Goal: Answer question/provide support: Answer question/provide support

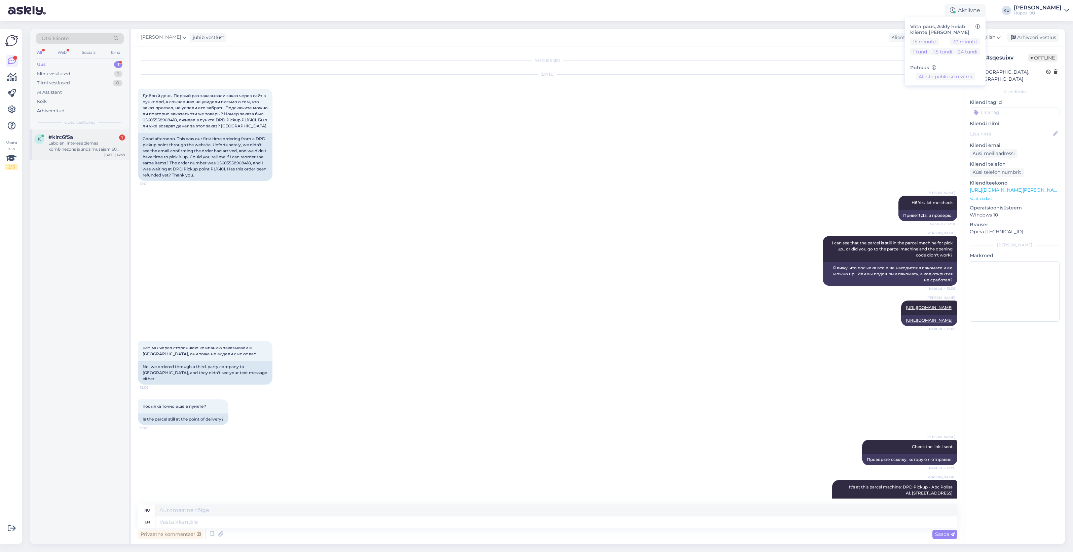
scroll to position [304, 0]
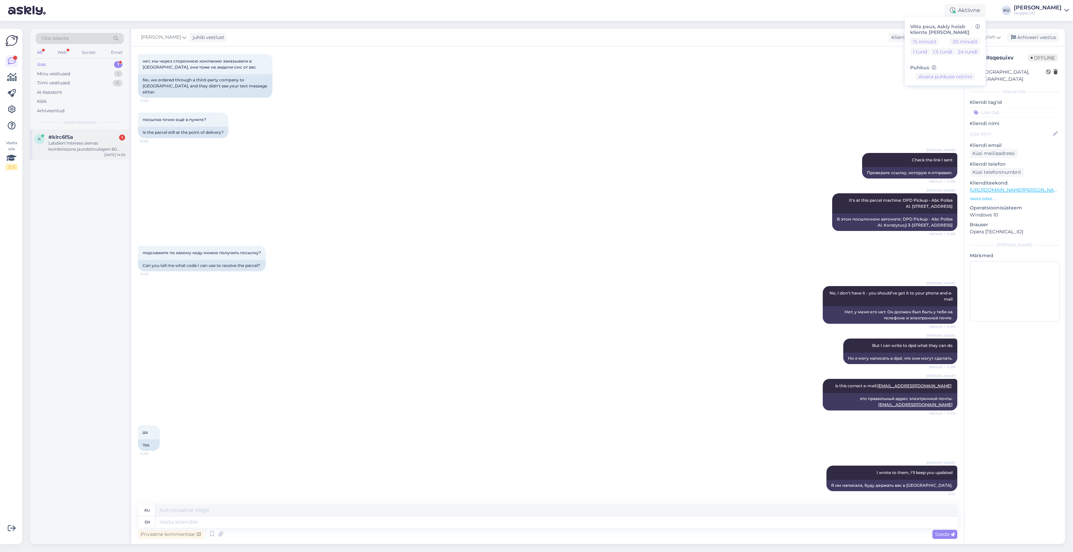
click at [79, 142] on div "Labdien! Interese ziemas kombinezons jaundzimušajam 60 cm. Vai tādi jums jr?" at bounding box center [86, 146] width 77 height 12
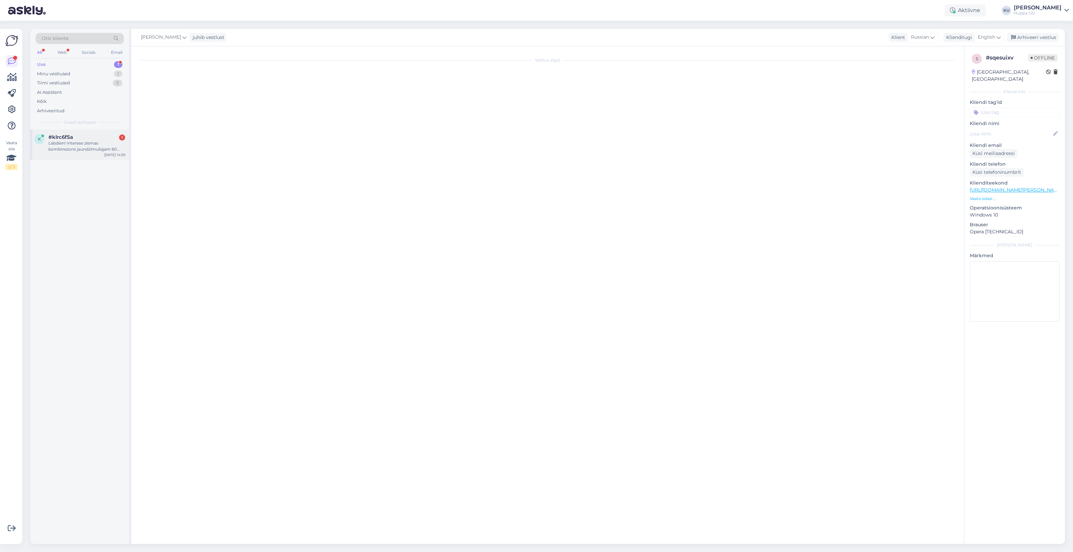
scroll to position [0, 0]
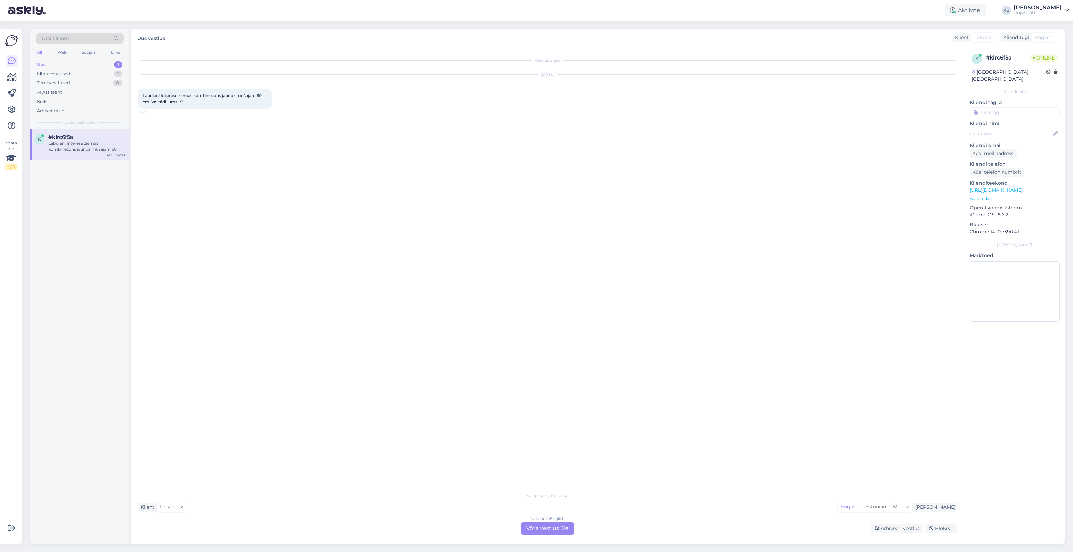
click at [567, 529] on div "Latvian to English Võta vestlus üle" at bounding box center [547, 529] width 53 height 12
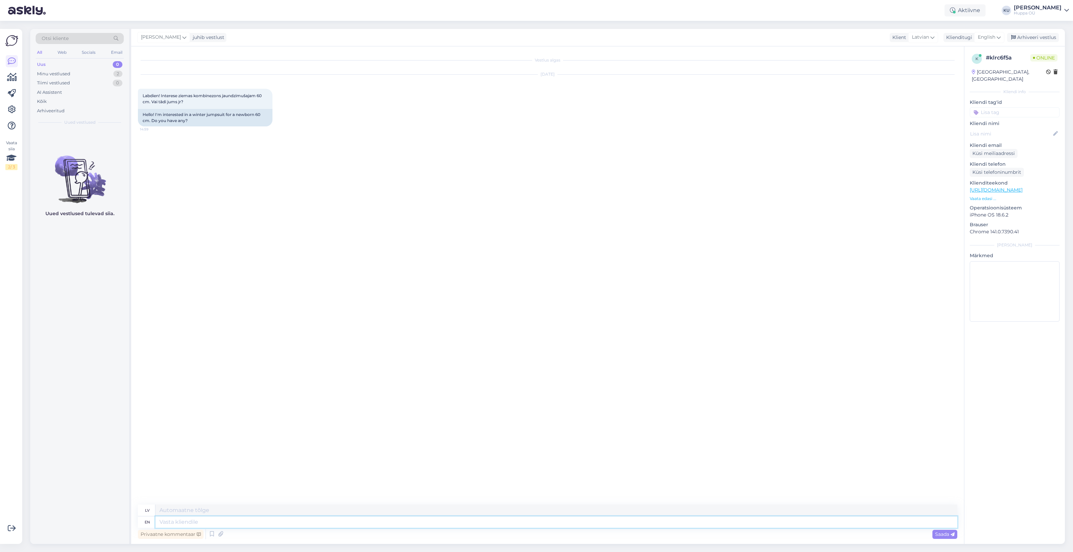
click at [197, 517] on textarea at bounding box center [556, 522] width 802 height 11
type textarea "Hi!"
type textarea "Sveiki!"
type textarea "Hi! 62"
type textarea "Sveiki! 62"
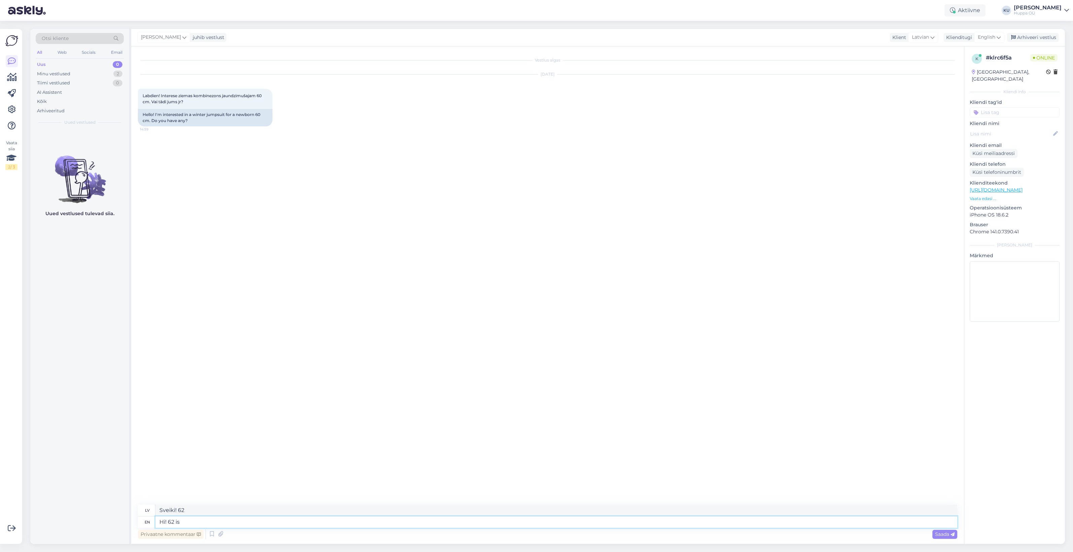
type textarea "Hi! 62 is t"
type textarea "Sveiki! Man ir 62."
type textarea "Hi! 62 is the s"
type textarea "Sveiki! 62 ir"
type textarea "Hi! 62 is the smallest s"
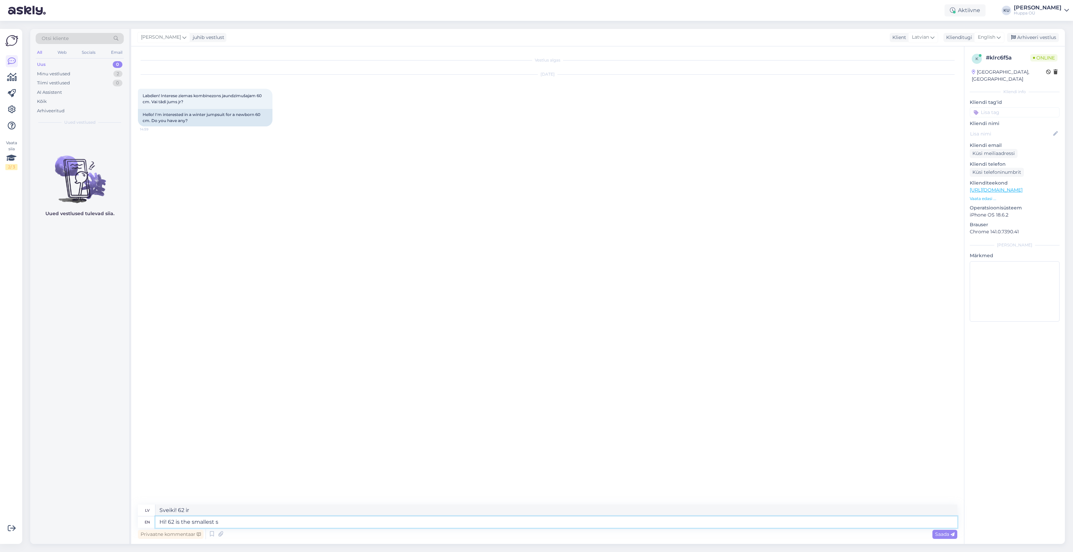
type textarea "Sveiki! 62 ir mazākais"
type textarea "Hi! 62 is the smallest size b"
type textarea "Sveiki! 62. izmērs ir mazākais."
type textarea "Hi! 62 is the smallest size but"
type textarea "Sveiki! 62. izmērs ir mazākais, bet"
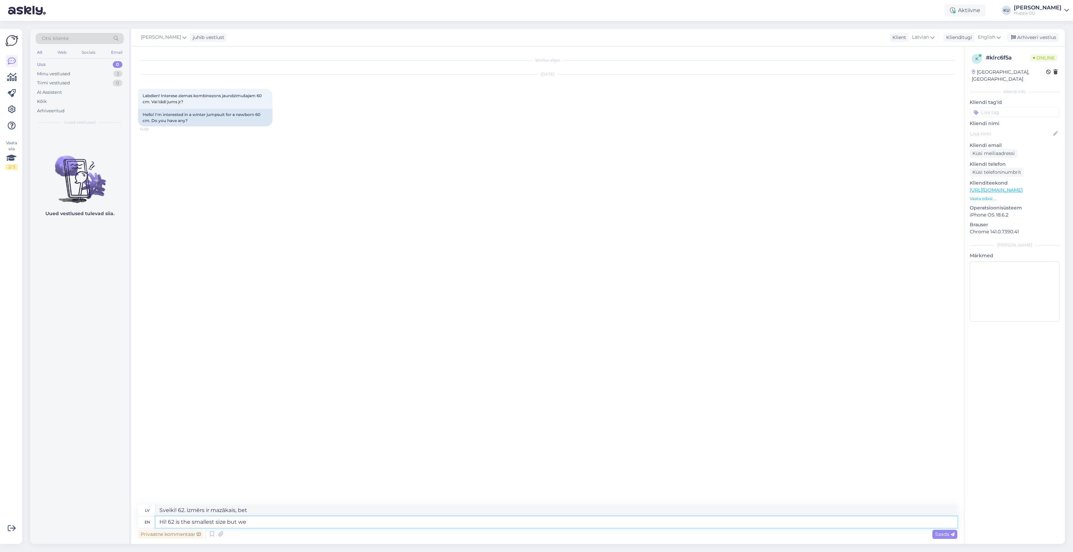
type textarea "Hi! 62 is the smallest size but we d"
type textarea "Sveiki! 62. izmērs ir mazākais, bet mēs..."
type textarea "Hi! 62 is the smallest size but we don't ha"
type textarea "Sveiki! 62. izmērs ir mazākais, bet mēs to nedarām."
type textarea "Hi! 62 is the smallest size but we don't have w"
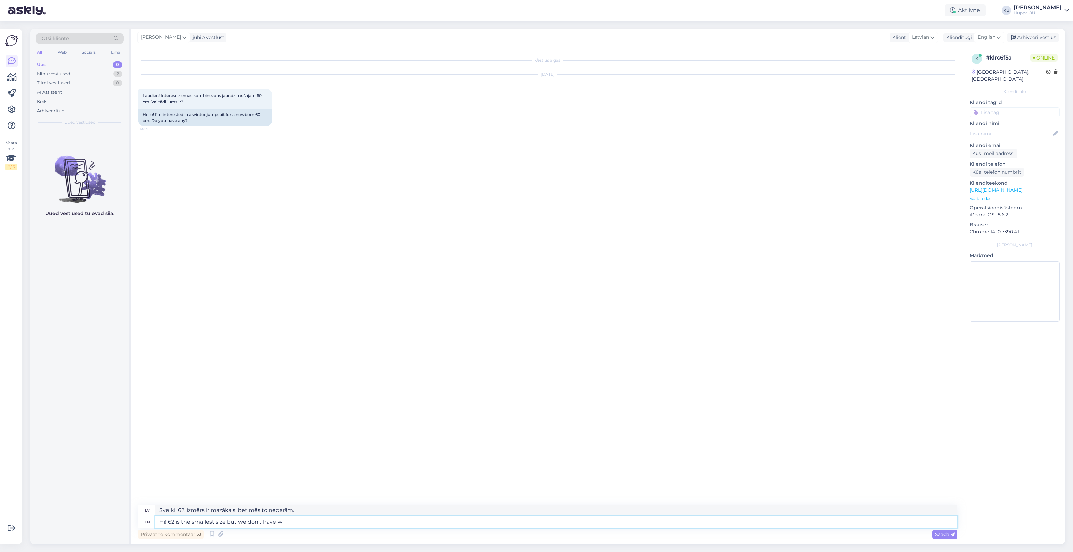
type textarea "Sveiki! 62. izmērs ir mazākais, bet mums tāda nav."
type textarea "Hi! 62 is the smallest size but we don't have winter ju"
type textarea "Sveiki! 62. izmērs ir mazākais, bet mums nav ziemas apģērbu."
type textarea "Hi! 62 is the smallest size but we don't have winter jumpsuit."
type textarea "Sveiki! 62. izmērs ir mazākais, bet mums nav ziemas kombinezona."
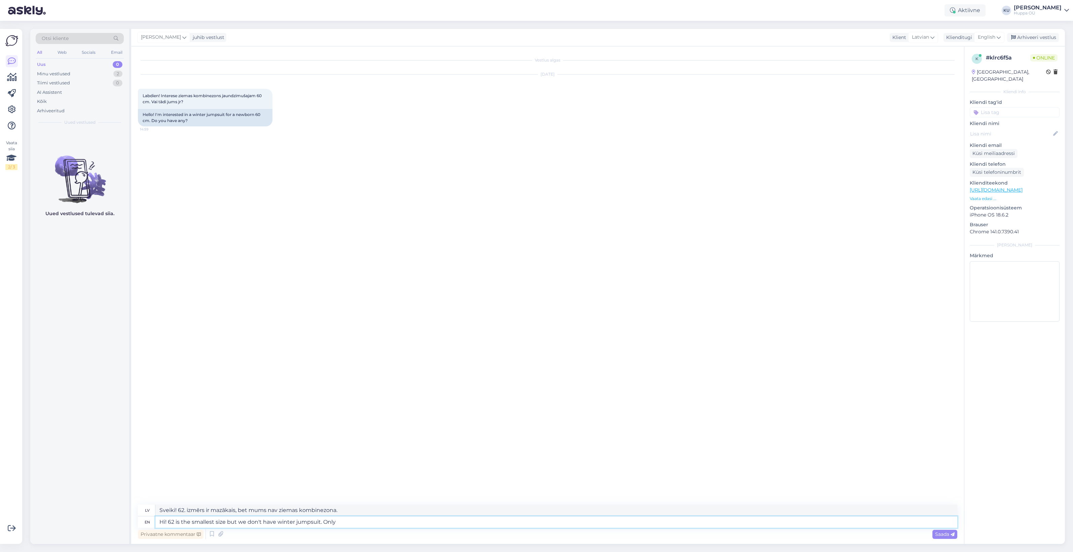
type textarea "Hi! 62 is the smallest size but we don't have winter jumpsuit. Only f"
type textarea "Sveiki! 62. izmērs ir mazākais, bet mums nav ziemas kombinezona. Tikai"
type textarea "Hi! 62 is the smallest size but we don't have winter jumpsuit. Only for"
type textarea "Sveiki! 62. izmērs ir mazākais, bet mums nav ziemas kombinezona. Tikai priekš"
type textarea "Hi! 62 is the smallest size but we don't have winter jumpsuit. Only"
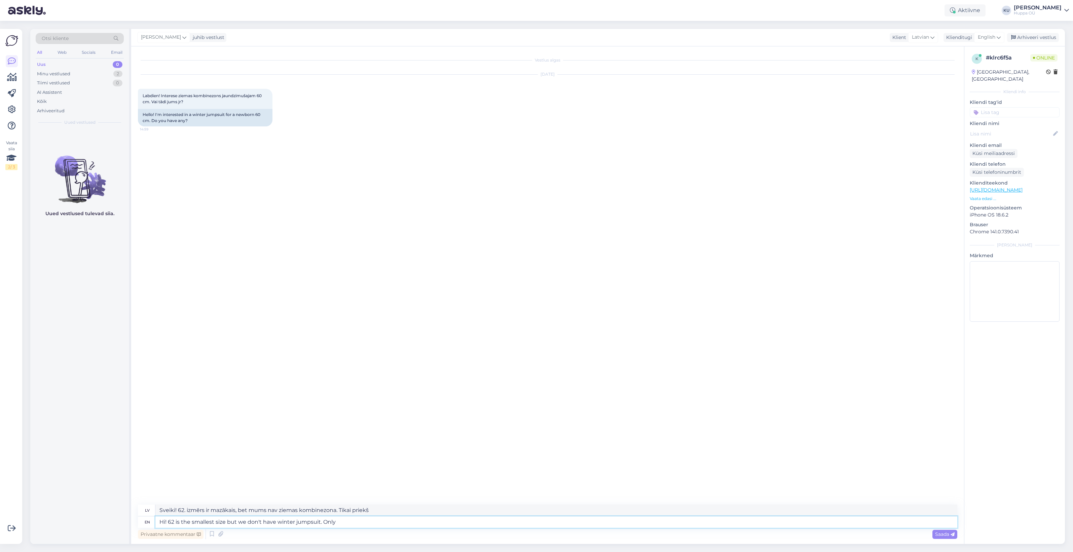
type textarea "Sveiki! 62. izmērs ir mazākais, bet mums nav ziemas kombinezona. Tikai"
type textarea "Hi! 62 is the smallest size but we don't have winter jumpsuit. Only very"
type textarea "Sveiki! 62. izmērs ir mazākais, bet mums nav ziemas kombinezona. Tikai ļoti."
type textarea "Hi! 62 is the smallest size but we don't have winter jumpsuit. Only very light"
type textarea "Sveiki! 62. izmērs ir mazākais, bet mums nav ziemas kombinezona. Tikai ļoti vie…"
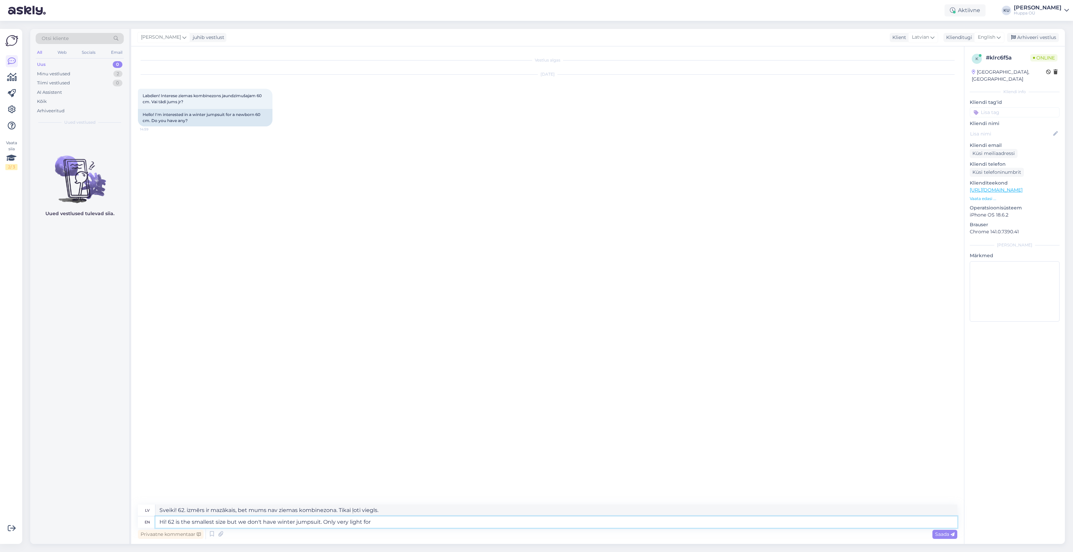
type textarea "Hi! 62 is the smallest size but we don't have winter jumpsuit. Only very light …"
type textarea "Sveiki! 62. izmērs ir mazākais, bet mums nav ziemas kombinezona. Tas ir ļoti vi…"
drag, startPoint x: 380, startPoint y: 520, endPoint x: 239, endPoint y: 522, distance: 141.3
click at [239, 522] on textarea "Hi! 62 is the smallest size but we don't have winter jumpsuit. Only very light …" at bounding box center [556, 522] width 802 height 11
type textarea "Hi! 62 is the smallest size but here a"
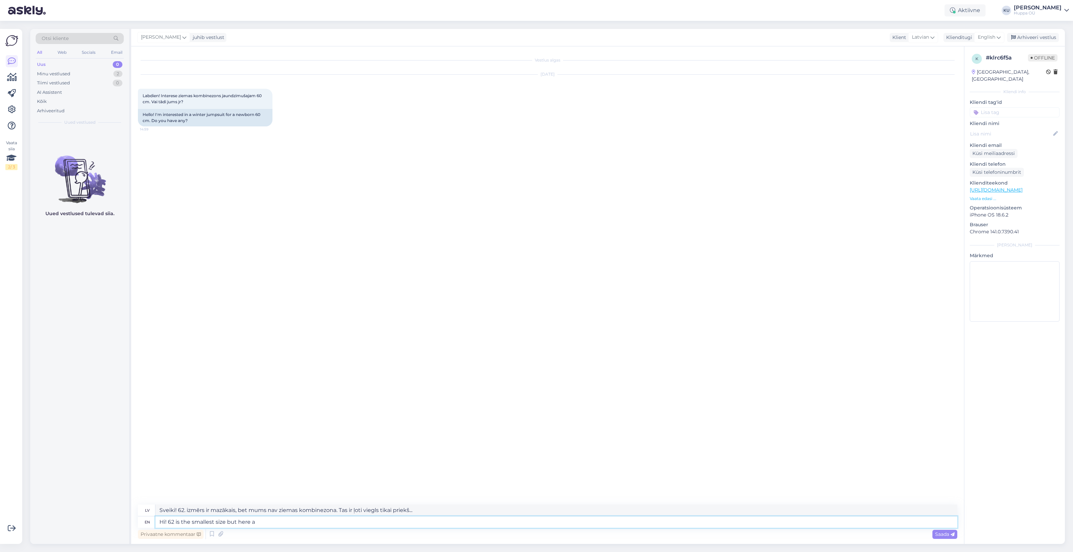
type textarea "Sveiki! 62. izmērs ir mazākais, bet šeit ir..."
type textarea "Hi! 62 is the smallest size but here are th"
type textarea "Sveiki! 62. izmērs ir mazākais, bet lūk, kādi ir izmēri."
type textarea "Hi! 62 is the smallest size but here are the options:"
type textarea "Sveiki! 62. izmērs ir mazākais, bet šeit ir iespējas:"
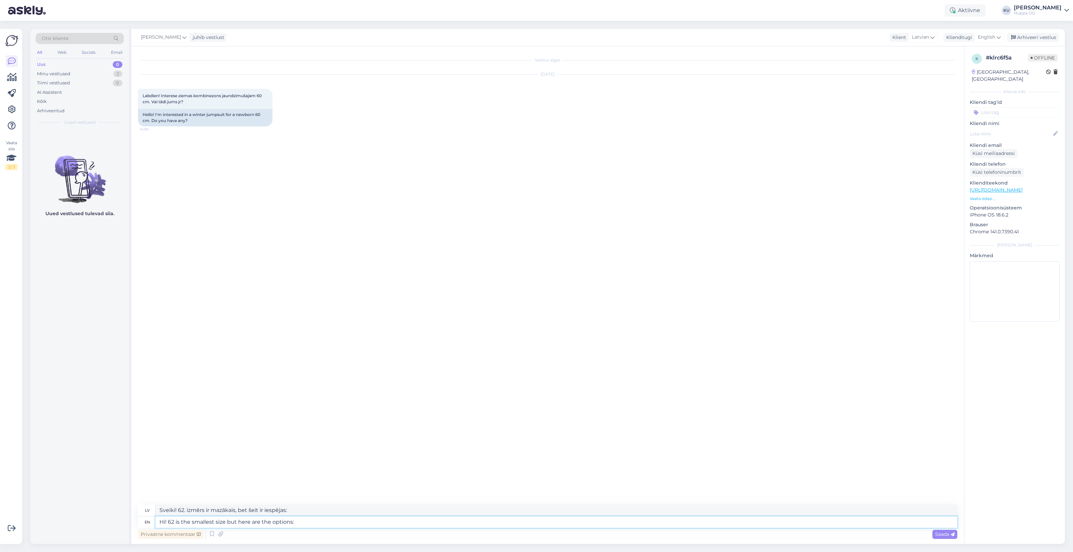
paste textarea "https://shop.huppa.eu/lv/shop/?orderby=popularity&filters=product_cat[357]|outl…"
type textarea "Hi! 62 is the smallest size but here are the options: https://shop.huppa.eu/lv/…"
type textarea "Sveiki! 62. izmērs ir mazākais, bet šeit ir iespējas: https://shop.huppa.eu/lv/…"
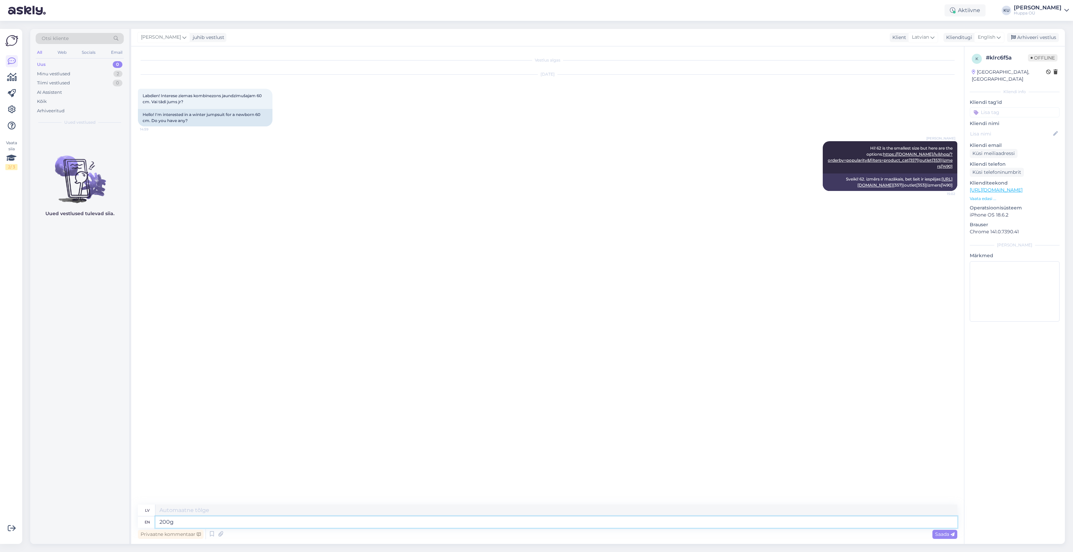
type textarea "200g a"
type textarea "200 g"
type textarea "200g and"
type textarea "200 g un"
type textarea "200g and 300g"
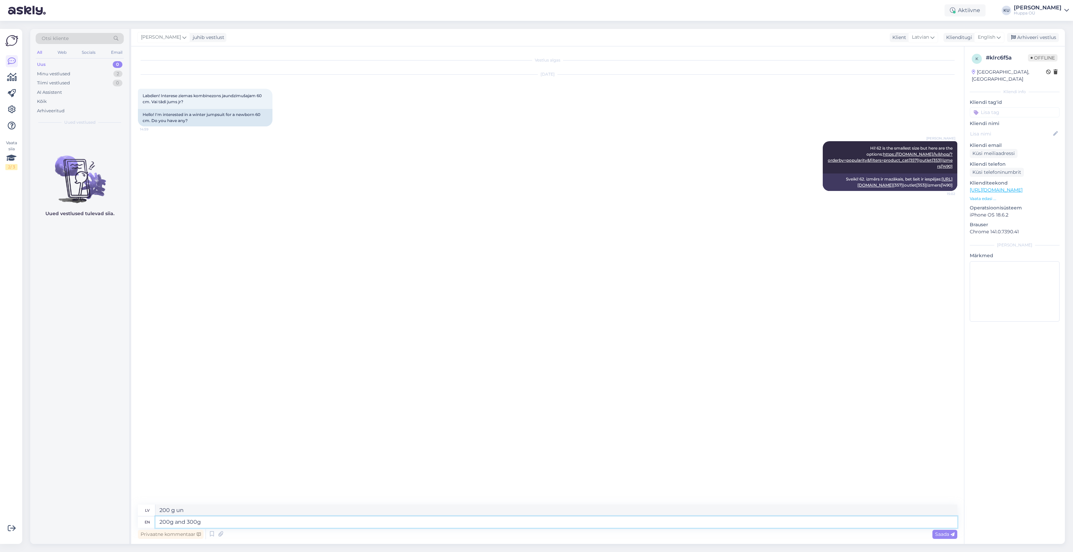
type textarea "200 g un 300 g"
type textarea "200g and 300g are f"
type textarea "200 g un 300 g ir"
type textarea "200g and 300g are for"
type textarea "200 g un 300 g ir paredzēti"
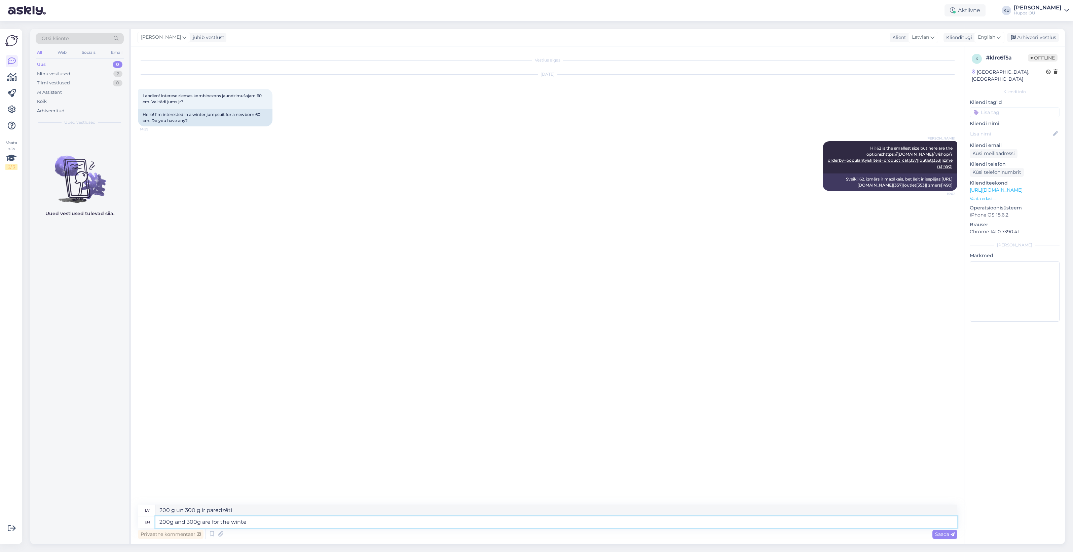
type textarea "200g and 300g are for the winter"
type textarea "200 g un 300 g ir paredzēti ziemai"
drag, startPoint x: 1026, startPoint y: 36, endPoint x: 830, endPoint y: 41, distance: 196.8
click at [1026, 36] on div "Arhiveeri vestlus" at bounding box center [1033, 37] width 52 height 9
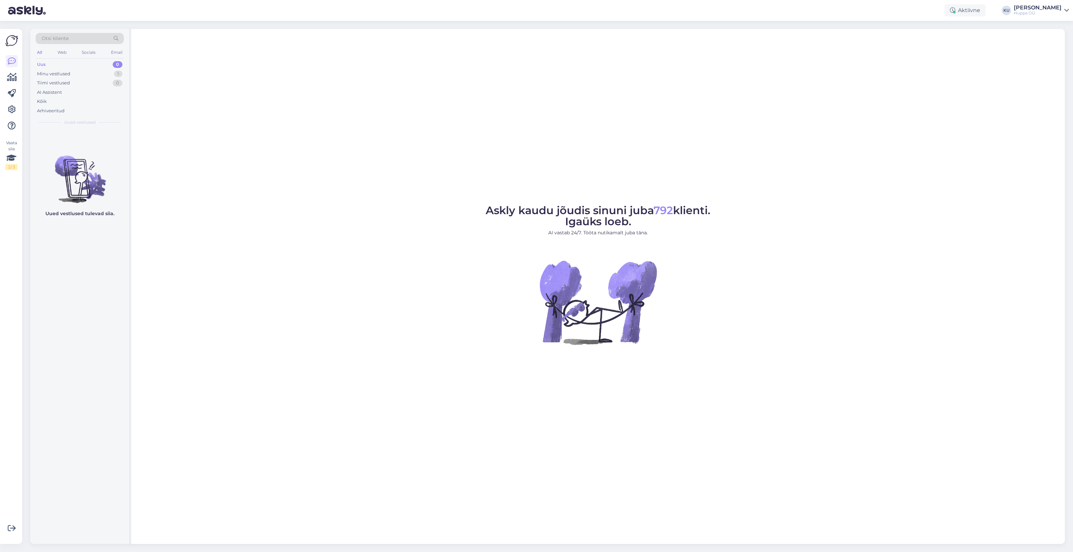
click at [77, 73] on div "Minu vestlused 1" at bounding box center [80, 73] width 88 height 9
click at [66, 147] on div "s #sqesuixv I wrote to them, I'll keep you updated [DATE] 12:12" at bounding box center [79, 141] width 99 height 24
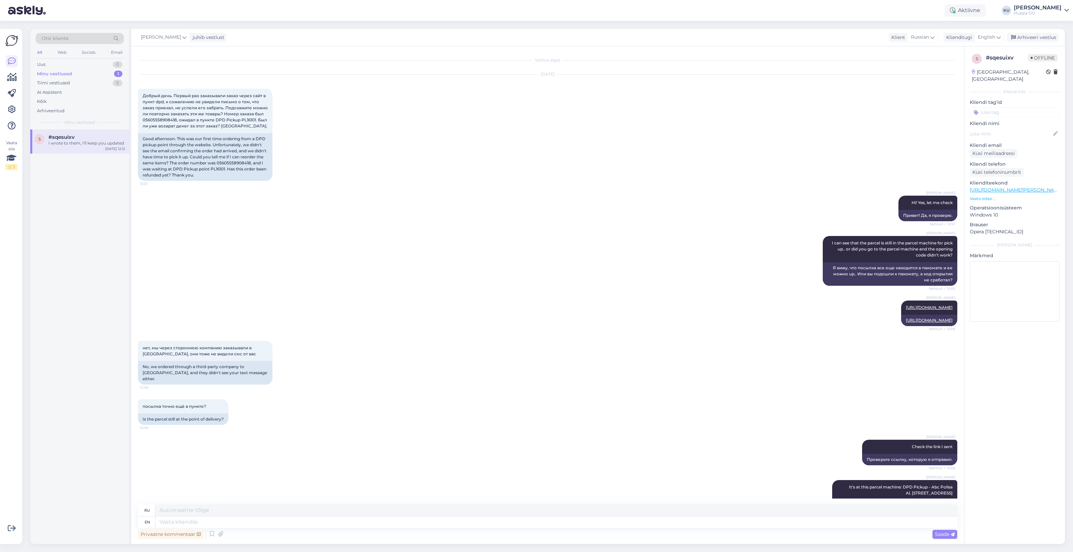
scroll to position [304, 0]
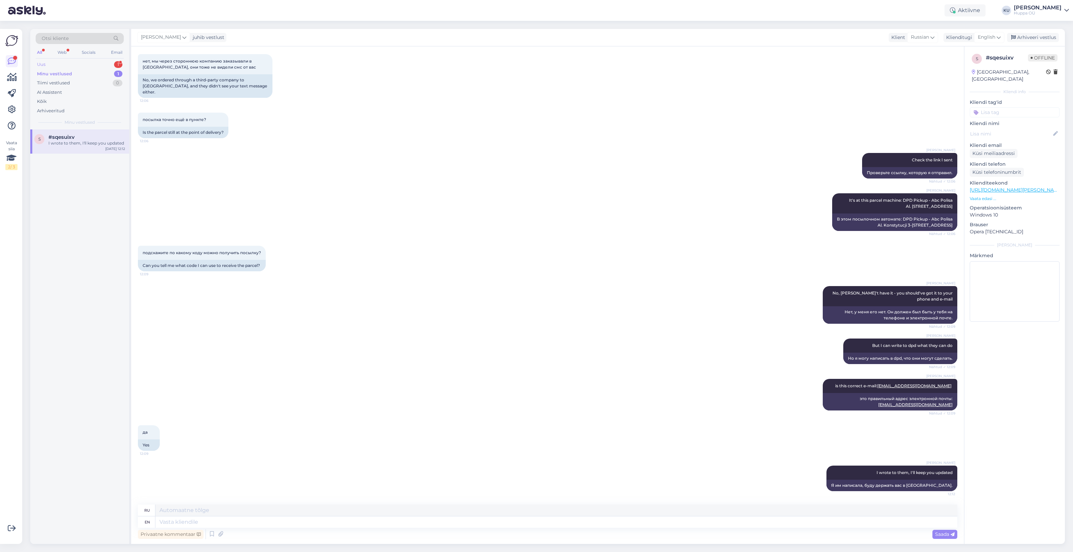
click at [91, 64] on div "Uus 1" at bounding box center [80, 64] width 88 height 9
click at [69, 140] on div "Размер 110-116" at bounding box center [86, 143] width 77 height 6
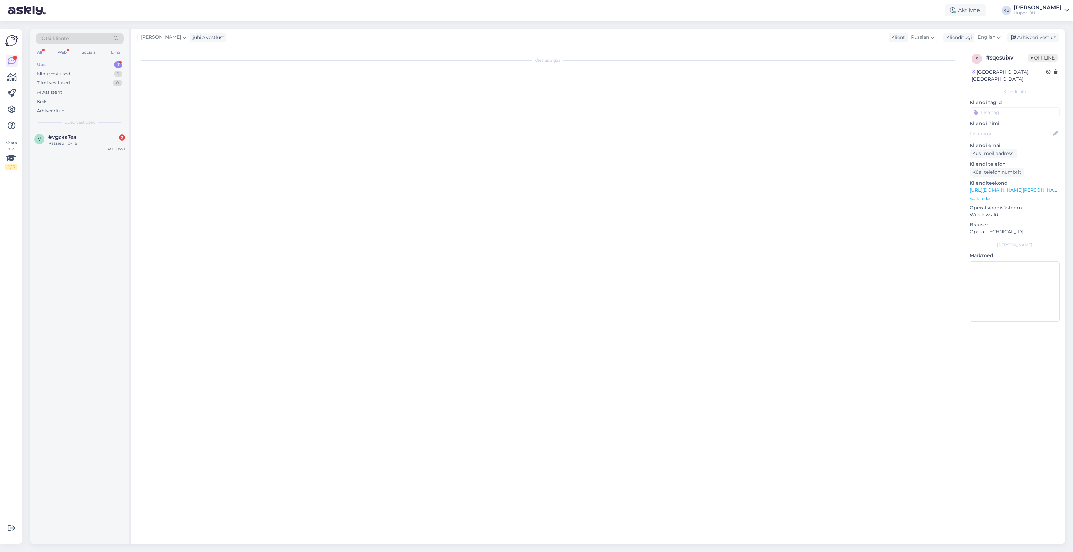
scroll to position [0, 0]
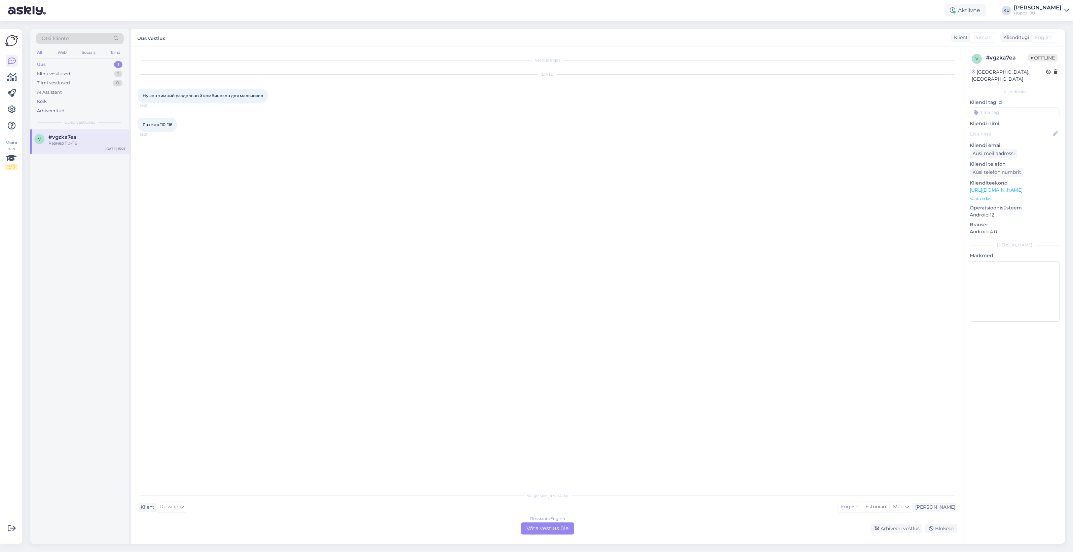
click at [556, 530] on div "Russian to English Võta vestlus üle" at bounding box center [547, 529] width 53 height 12
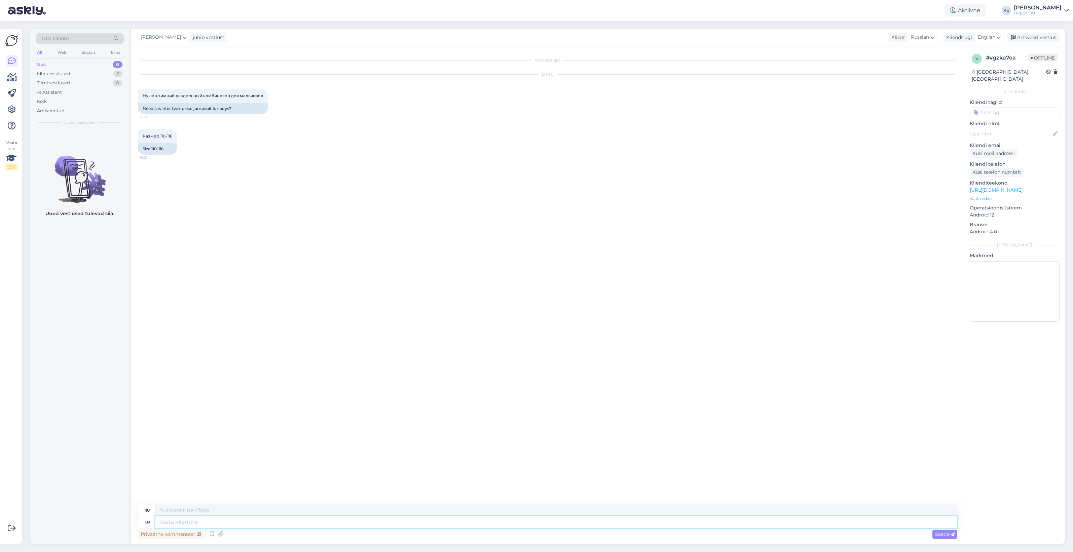
click at [209, 520] on textarea at bounding box center [556, 522] width 802 height 11
type textarea "Do y"
type textarea "Делать"
type textarea "Do you"
type textarea "Ты"
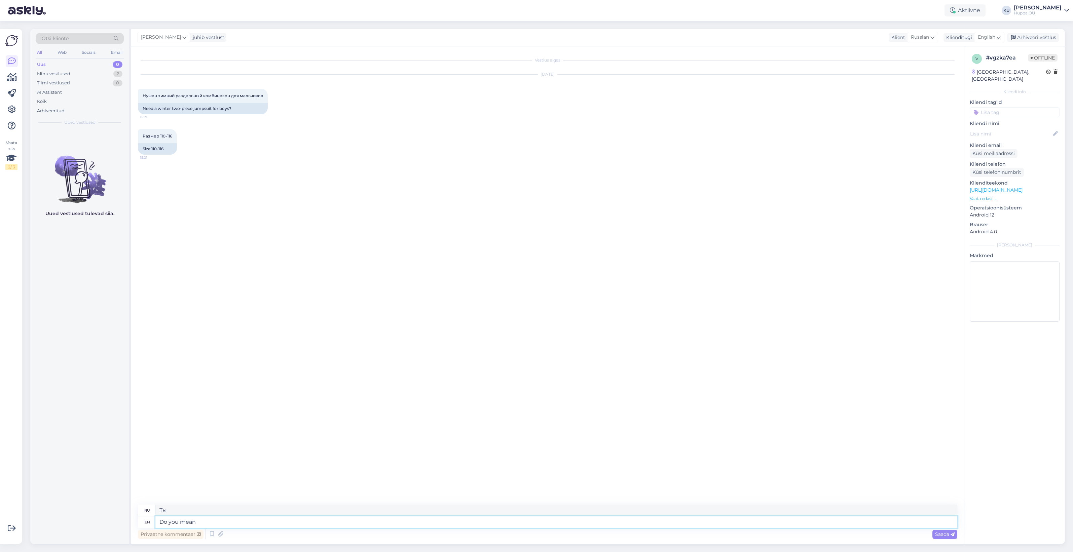
type textarea "Do you mean"
type textarea "Вы имеете в виду"
type textarea "Do you mean overall o"
type textarea "Вы имеете в виду в целом?"
type textarea "Do you mean overall or a"
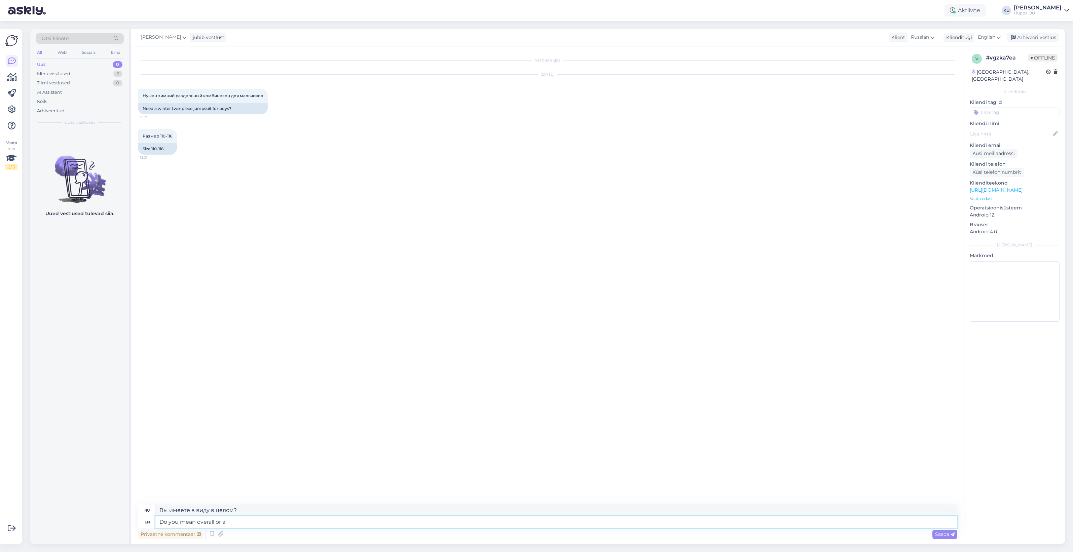
type textarea "Вы имеете в виду общее или"
type textarea "Do you mean overall or a s"
type textarea "Вы имеете в виду в целом или"
type textarea "Do you mean overall or a set"
type textarea "Вы имеете в виду комплект или вообще?"
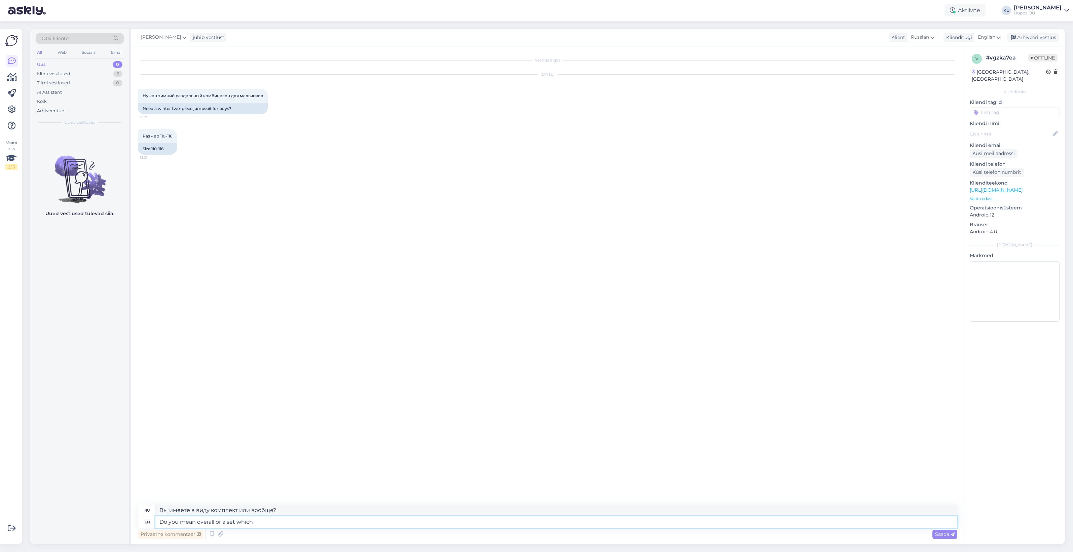
type textarea "Do you mean overall or a set which"
type textarea "Вы имеете в виду комплект в целом или комплект, который"
type textarea "Do you mean overall or a set which is jacket"
type textarea "Вы имеете в виду комбинезон или комплект, который включает в себя куртку?"
type textarea "Do you mean overall or a set which is jacket + p"
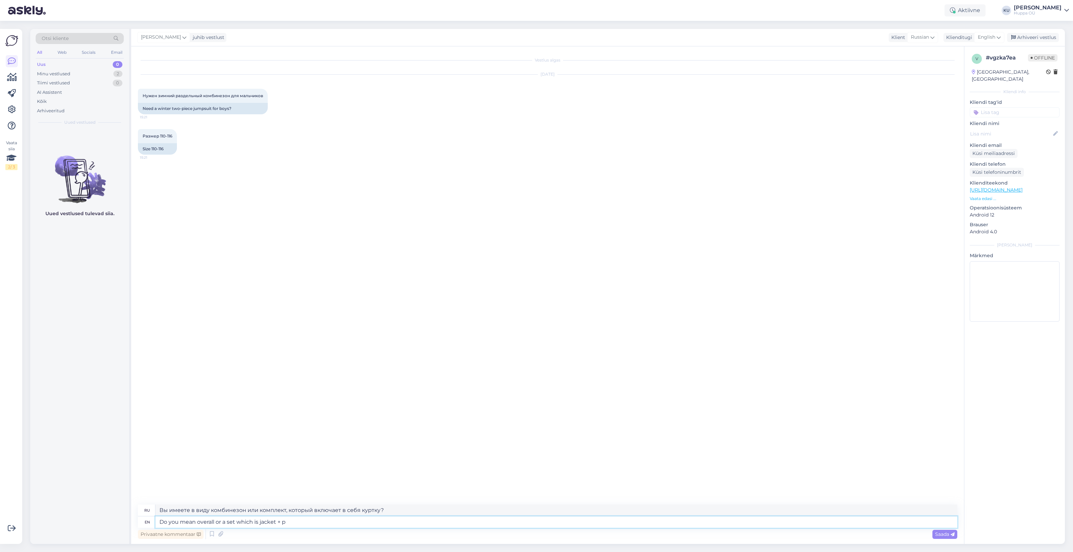
type textarea "Вы имеете в виду комбинезон или комплект, состоящий из куртки и"
type textarea "Do you mean overall or a set which is jacket + pants?"
type textarea "Вы имеете в виду комбинезон или комплект, состоящий из куртки и брюк?"
